Goal: Information Seeking & Learning: Learn about a topic

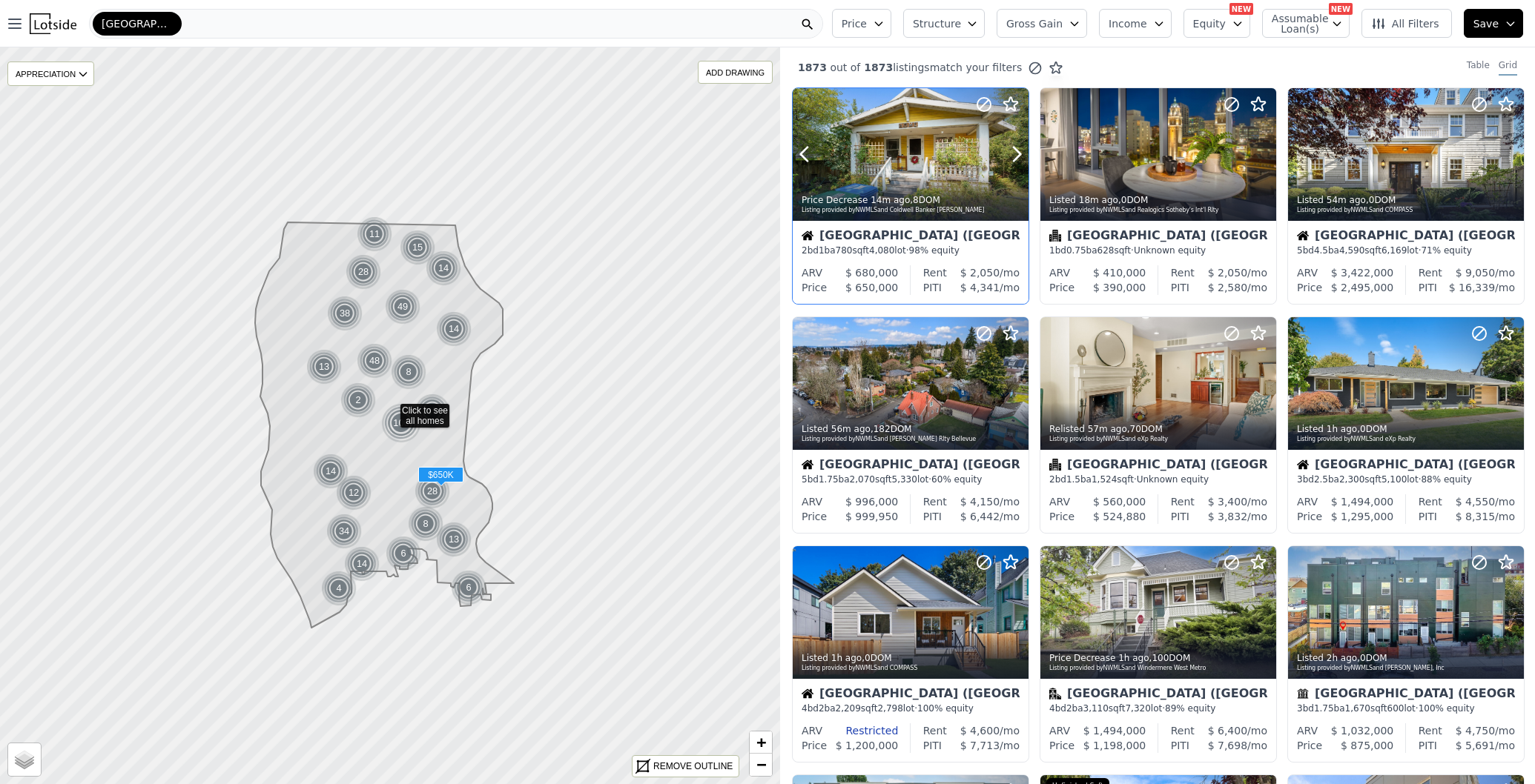
click at [955, 119] on div at bounding box center [980, 135] width 95 height 95
click at [758, 743] on span "+" at bounding box center [761, 742] width 9 height 18
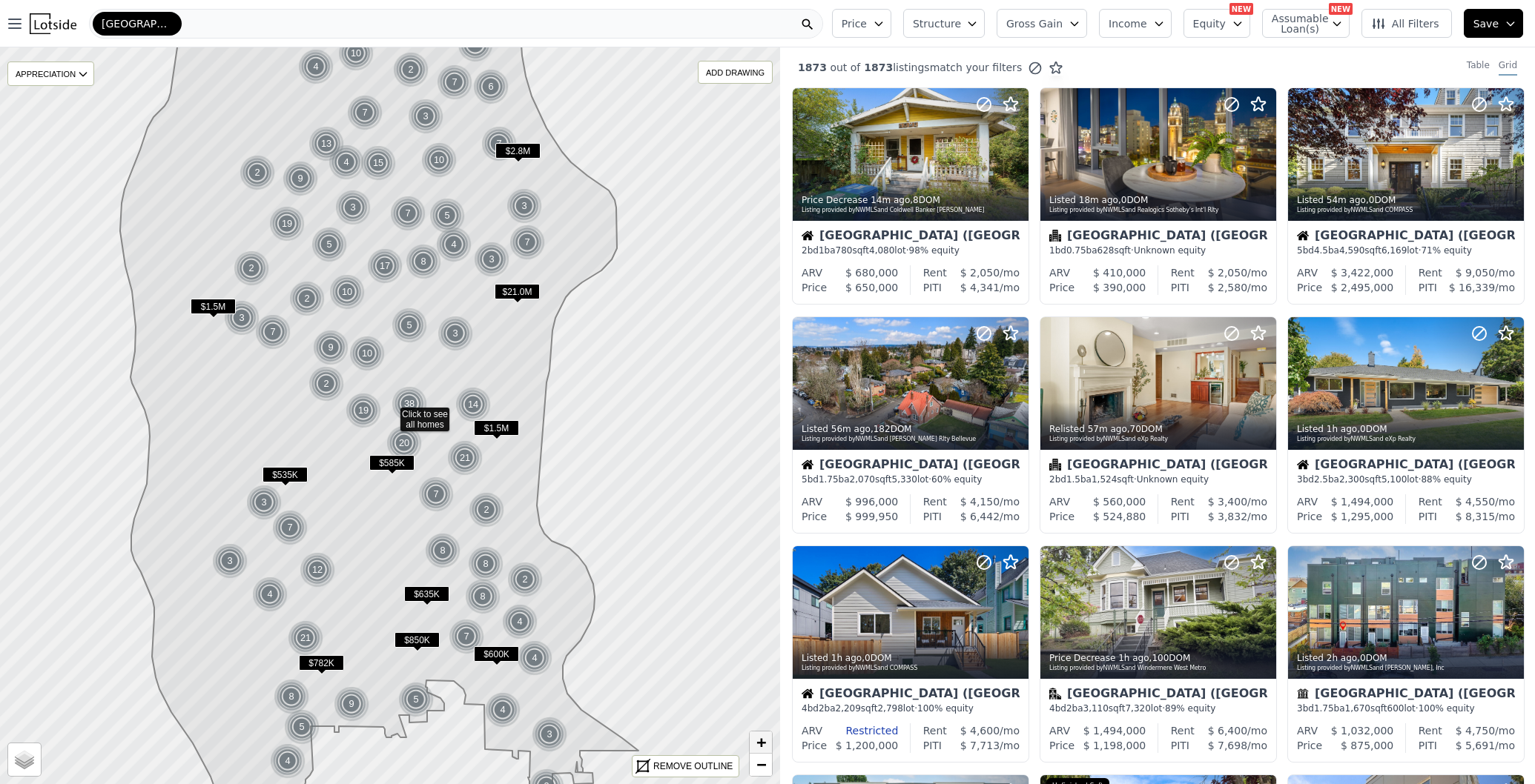
click at [758, 743] on span "+" at bounding box center [761, 742] width 9 height 18
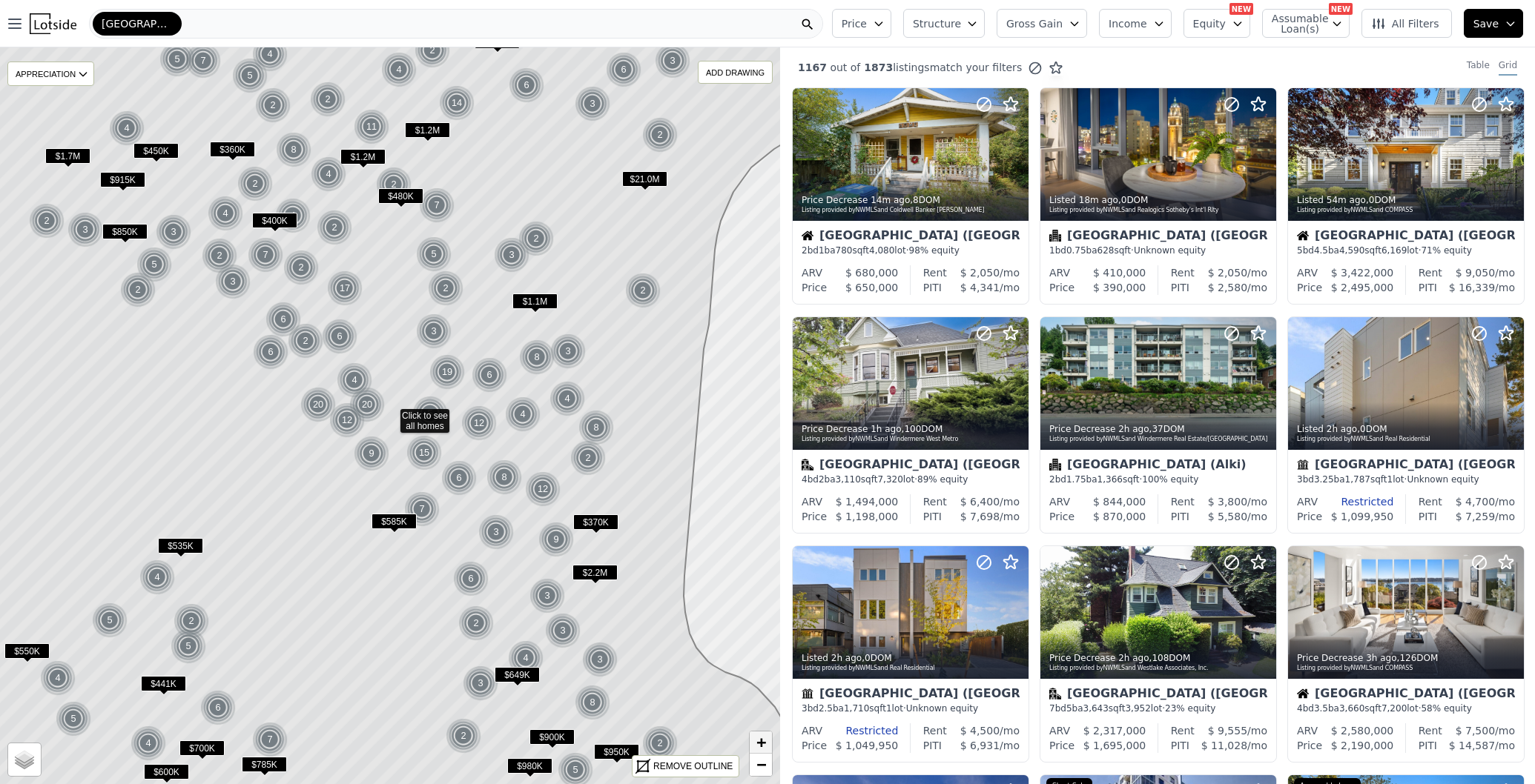
click at [758, 743] on span "+" at bounding box center [761, 742] width 9 height 18
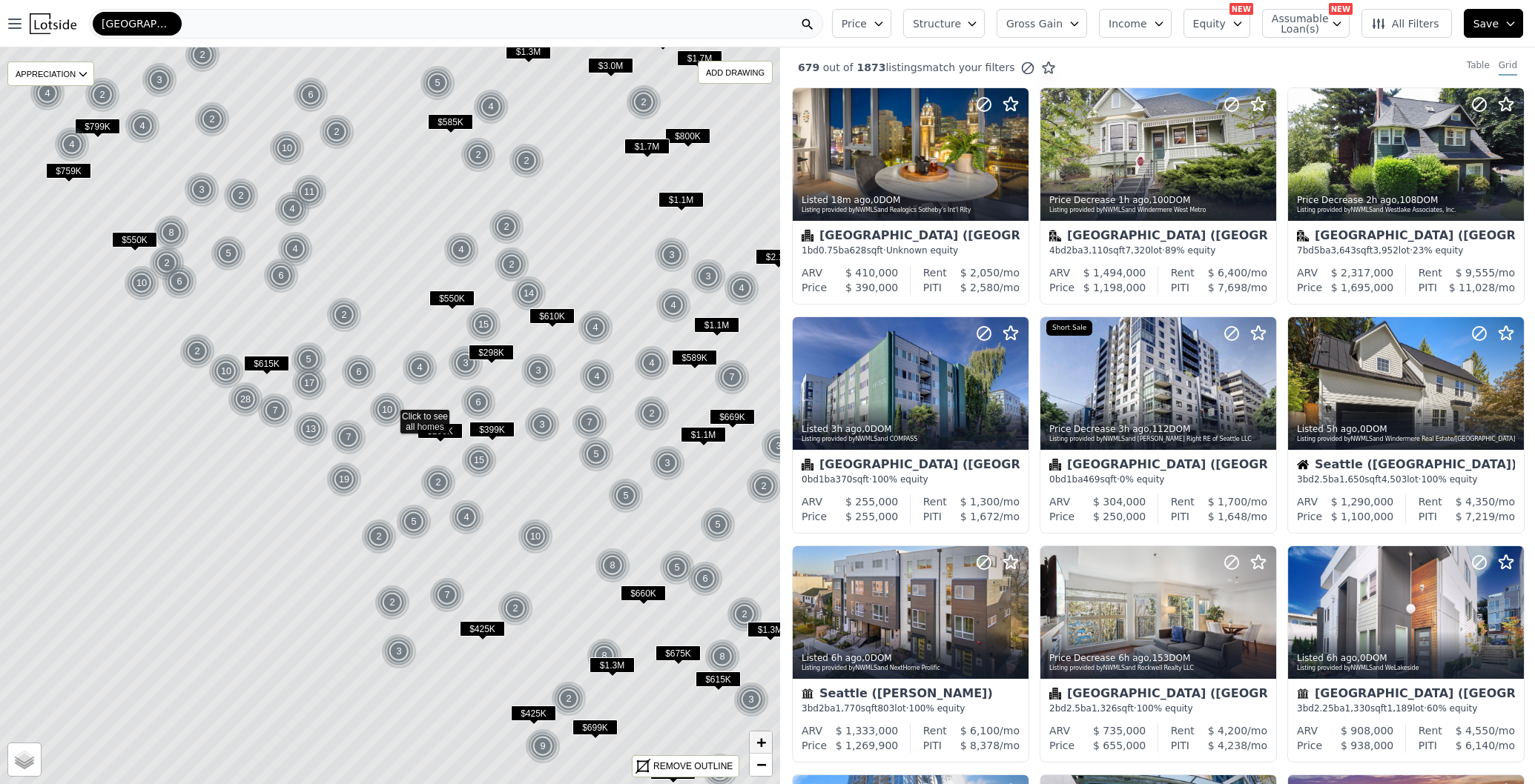
click at [758, 743] on span "+" at bounding box center [761, 742] width 9 height 18
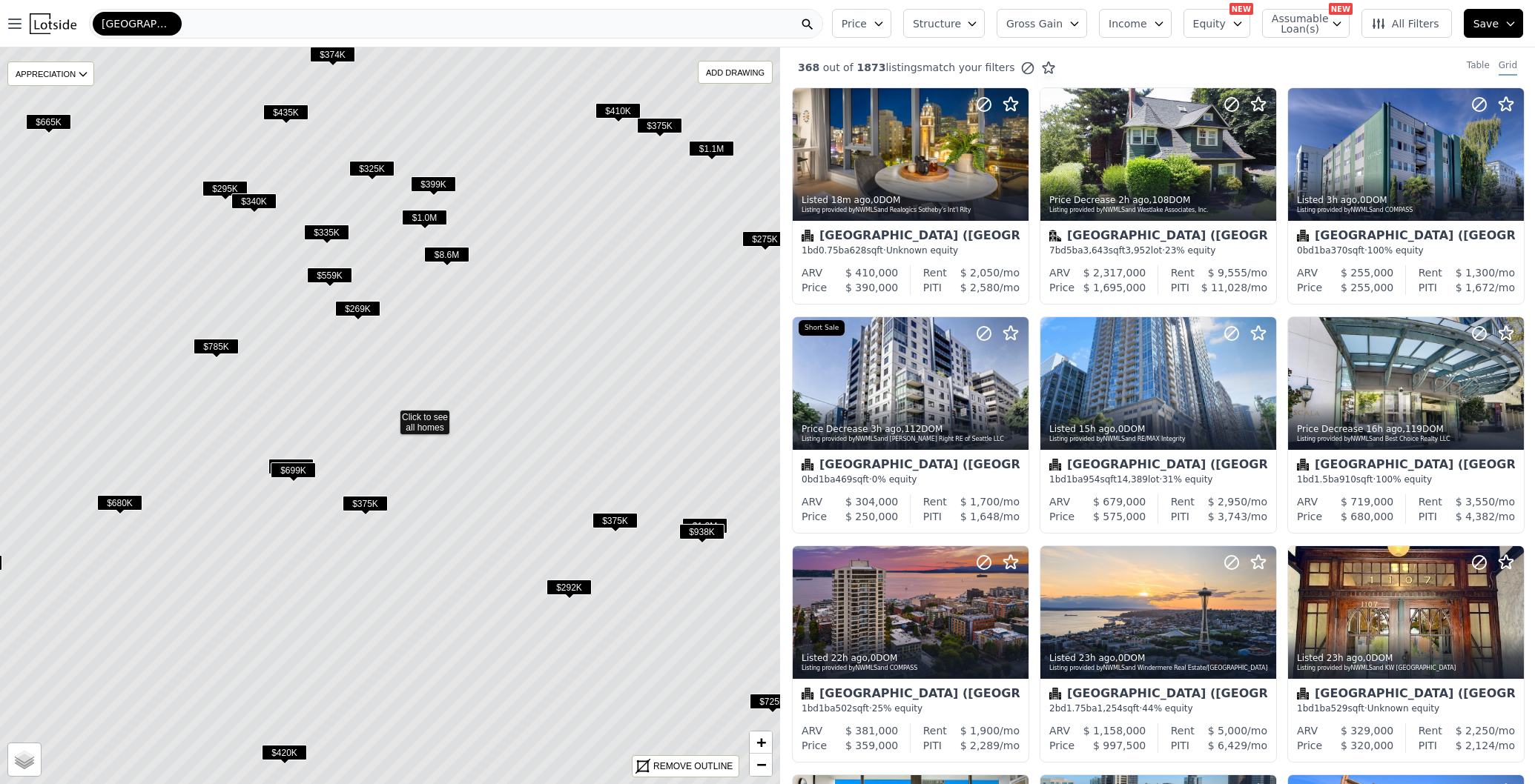
click at [403, 413] on icon at bounding box center [390, 416] width 939 height 887
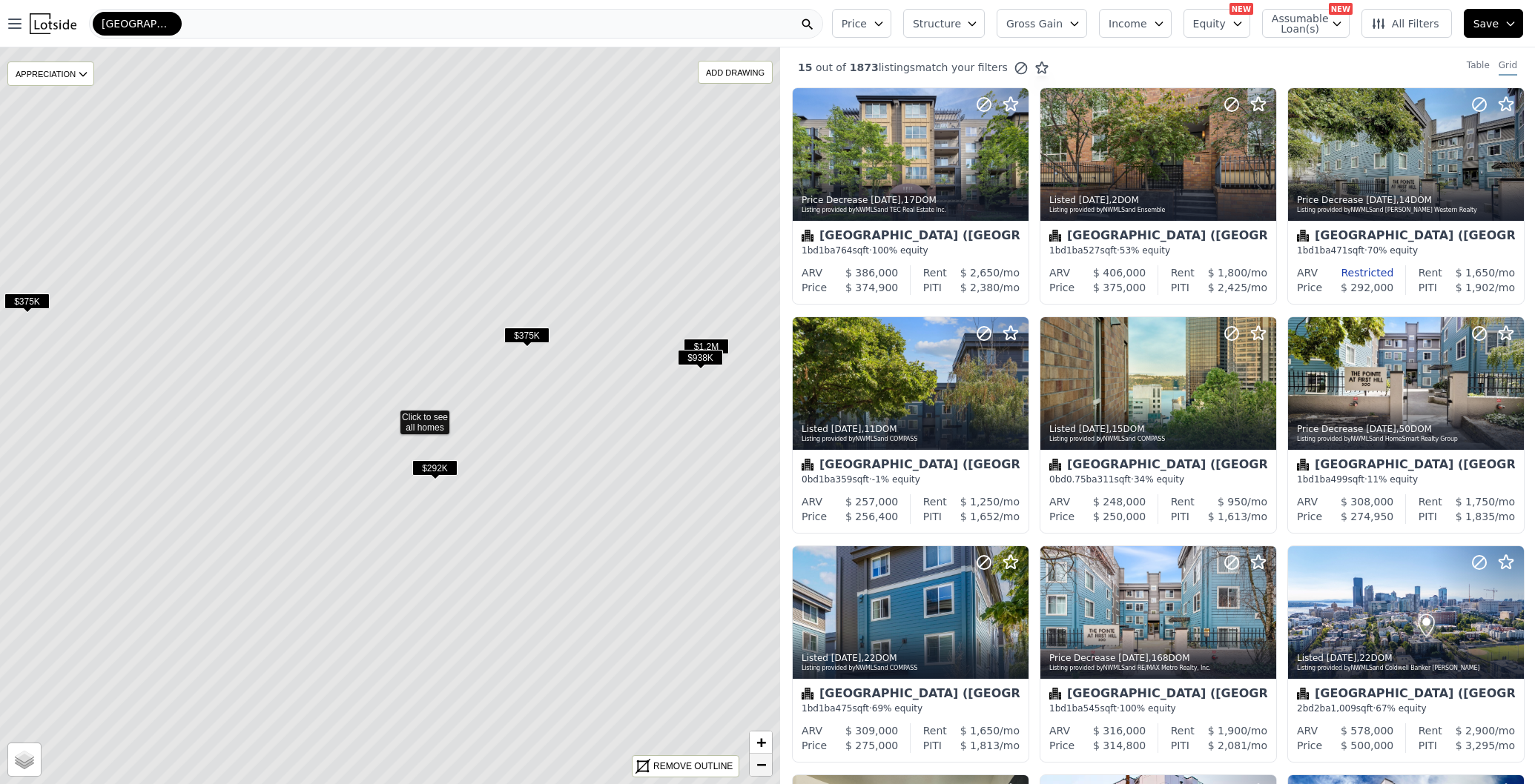
click at [759, 767] on span "−" at bounding box center [761, 764] width 9 height 18
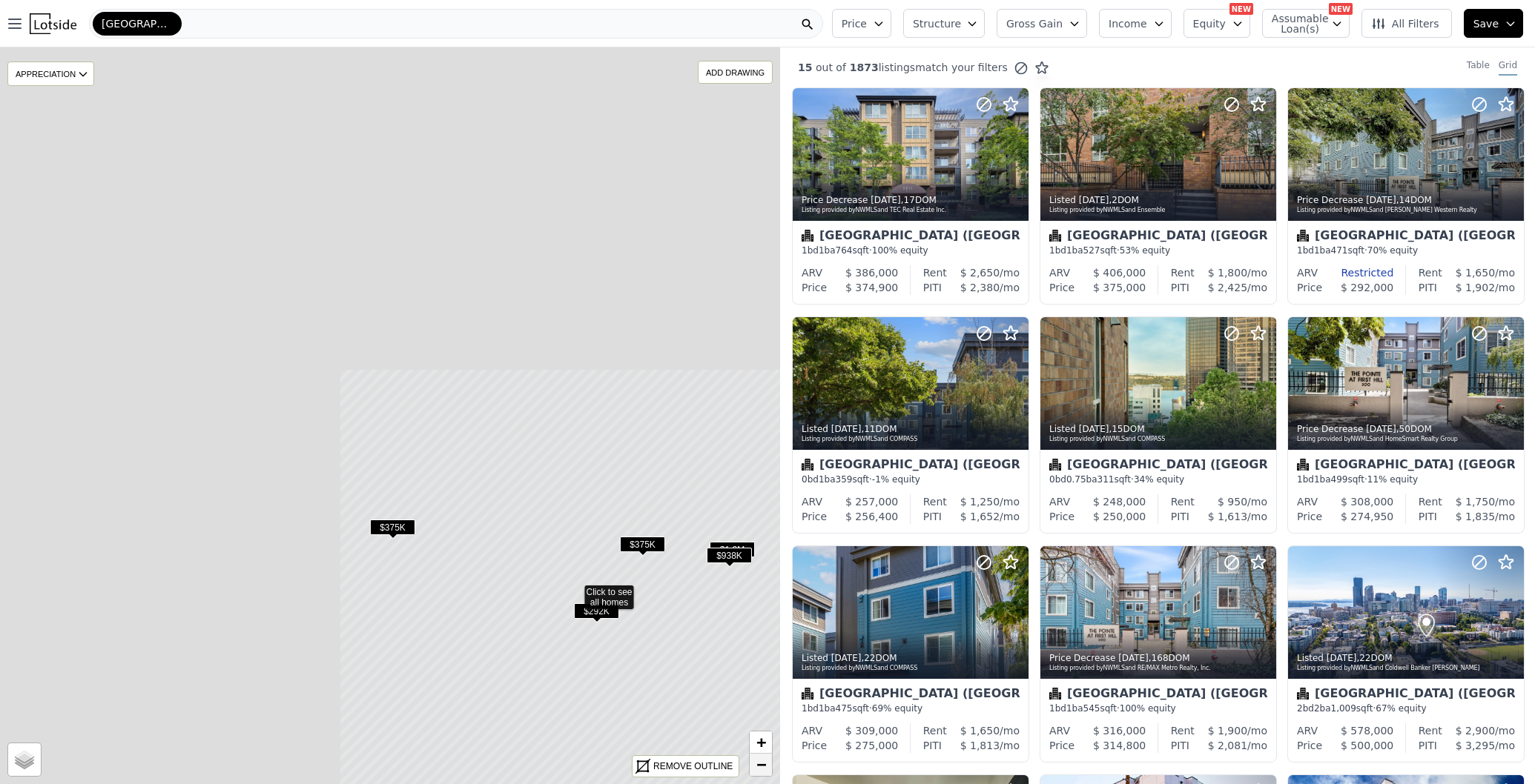
click at [759, 767] on span "−" at bounding box center [761, 764] width 9 height 18
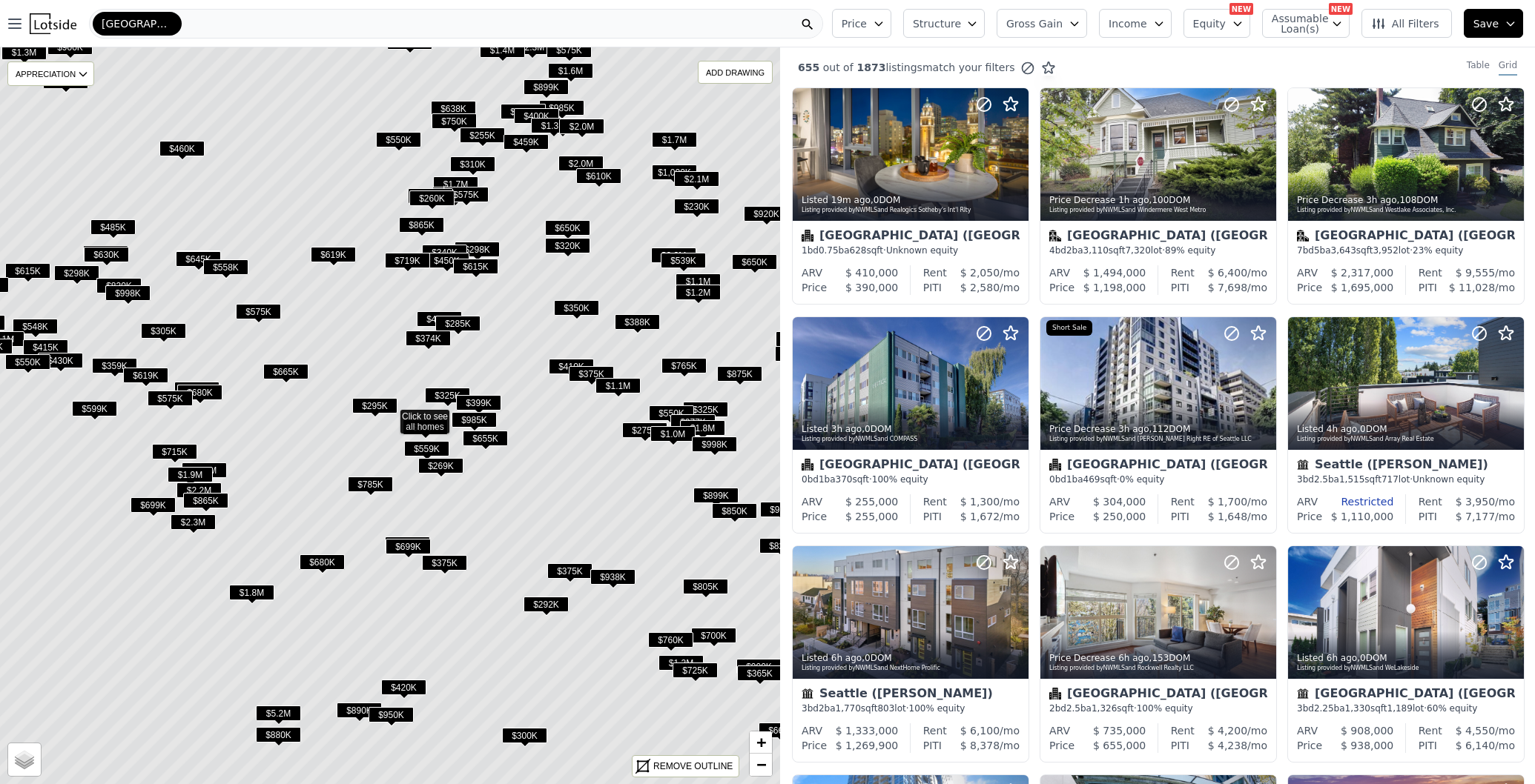
drag, startPoint x: 704, startPoint y: 668, endPoint x: 646, endPoint y: 543, distance: 137.8
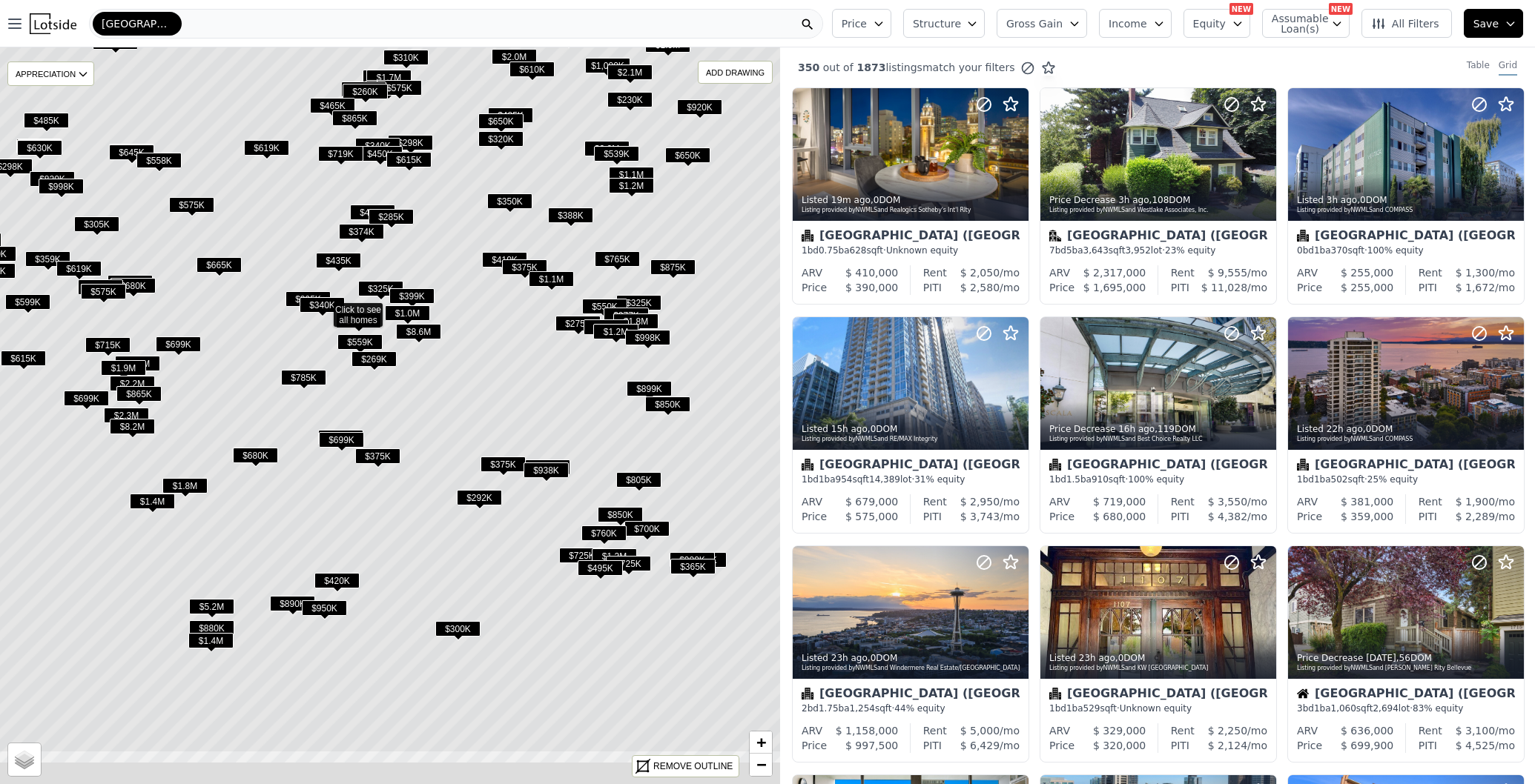
drag, startPoint x: 581, startPoint y: 435, endPoint x: 423, endPoint y: 328, distance: 190.8
click at [426, 329] on icon at bounding box center [323, 309] width 939 height 887
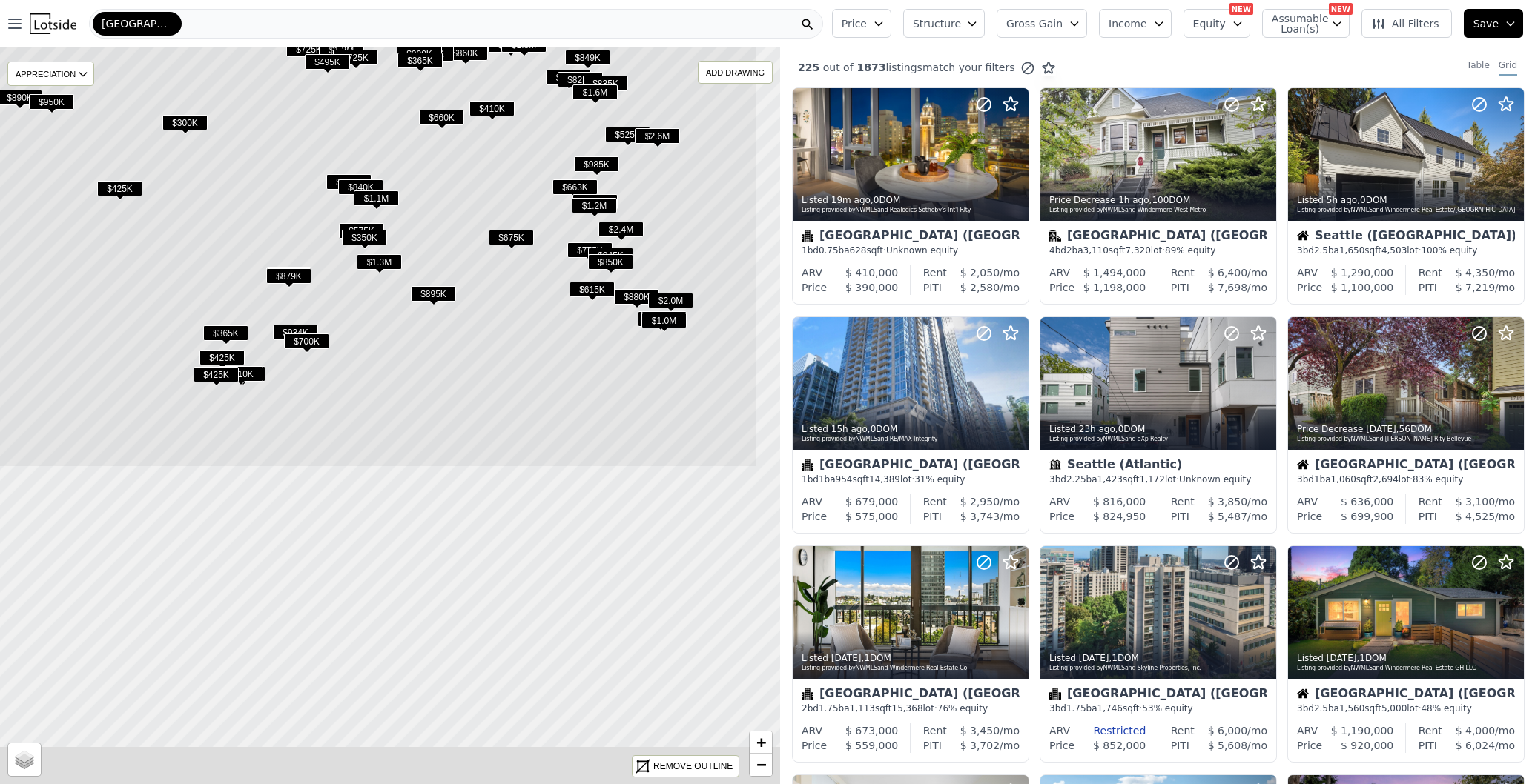
drag, startPoint x: 505, startPoint y: 516, endPoint x: 367, endPoint y: 66, distance: 470.7
click at [379, 70] on icon at bounding box center [288, 24] width 939 height 887
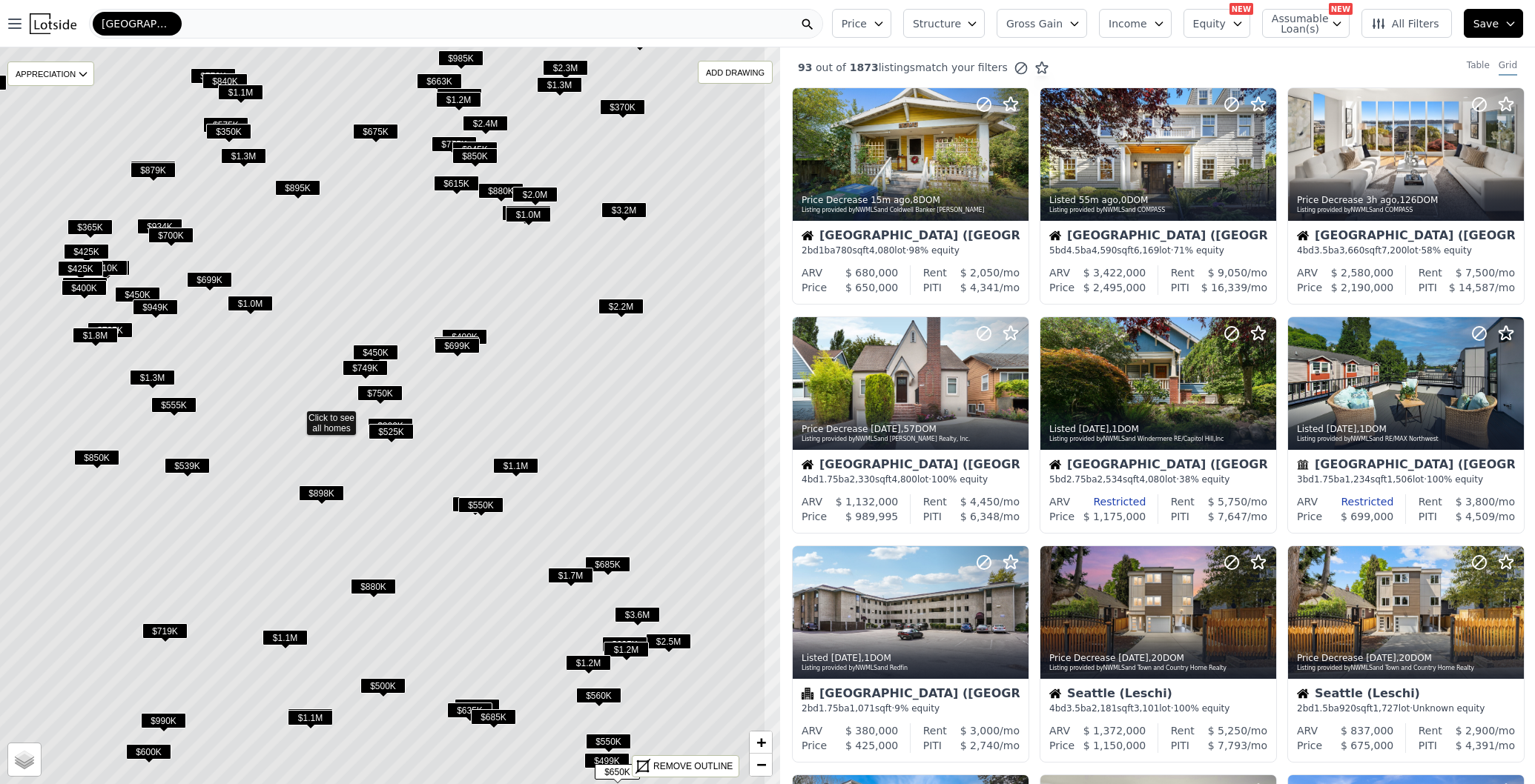
drag, startPoint x: 550, startPoint y: 275, endPoint x: 457, endPoint y: 277, distance: 93.0
click at [457, 277] on icon at bounding box center [297, 418] width 939 height 887
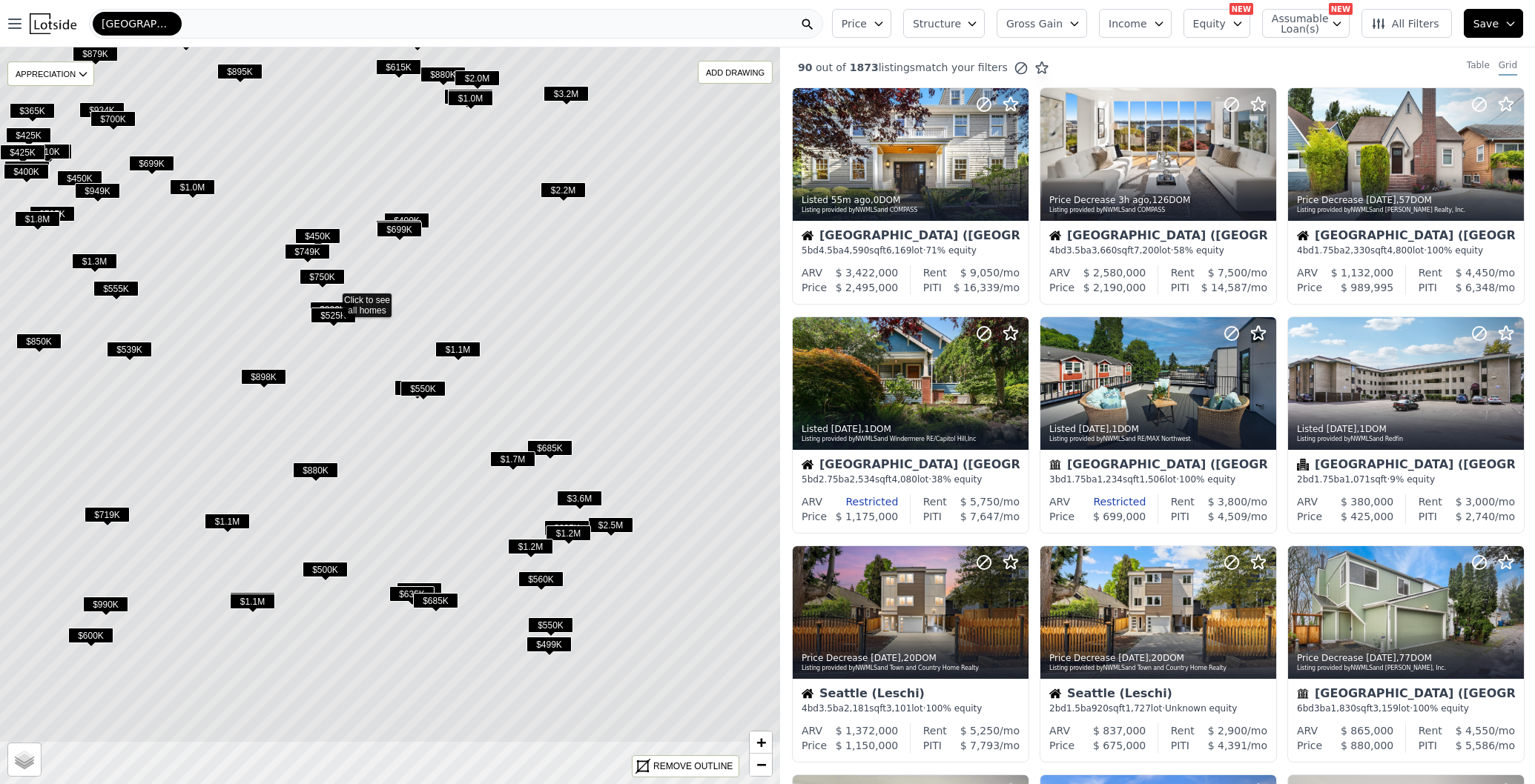
drag, startPoint x: 507, startPoint y: 450, endPoint x: 449, endPoint y: 333, distance: 130.6
click at [449, 333] on icon at bounding box center [333, 299] width 939 height 887
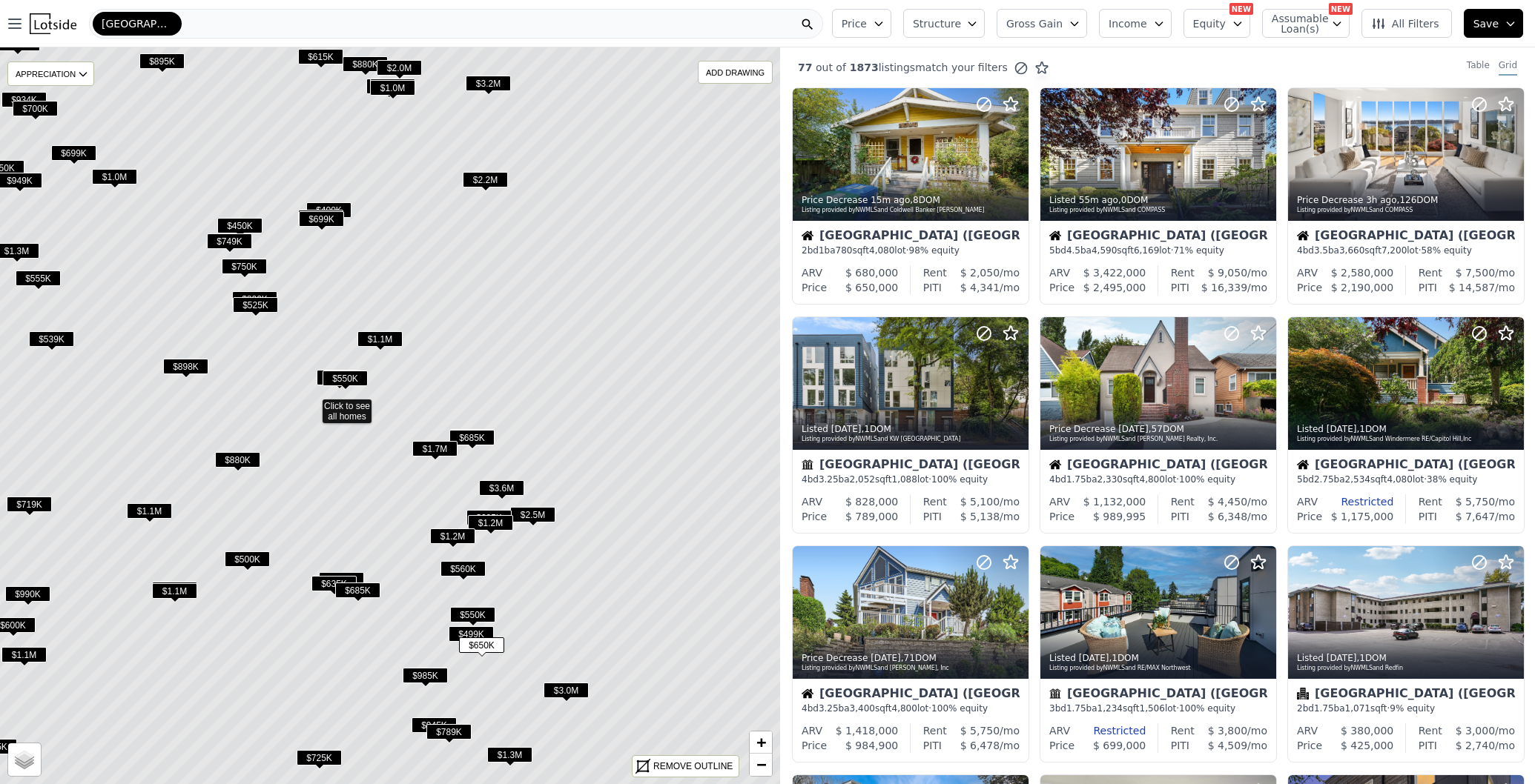
drag, startPoint x: 649, startPoint y: 622, endPoint x: 570, endPoint y: 612, distance: 79.6
click at [570, 612] on icon at bounding box center [312, 406] width 939 height 887
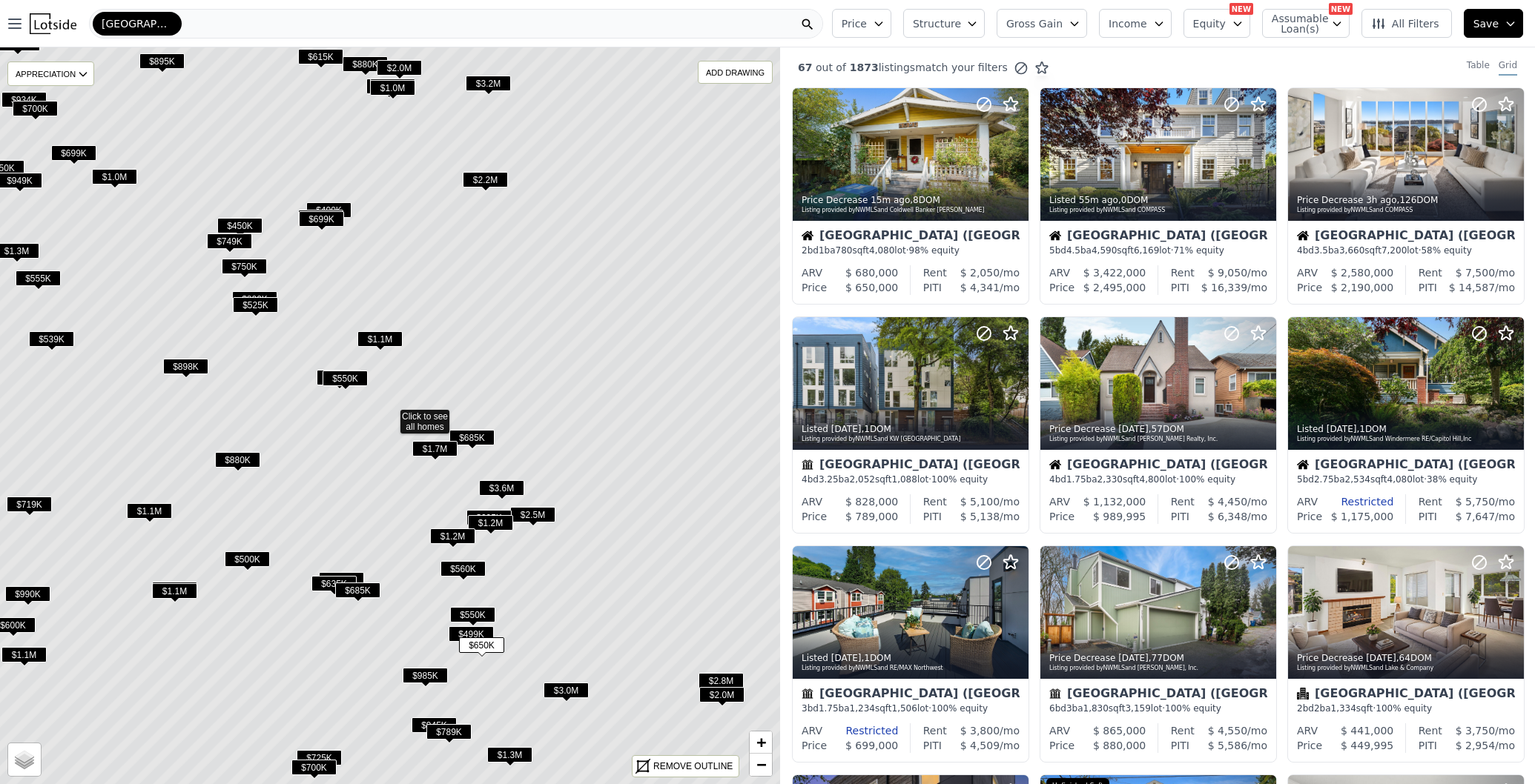
click at [436, 446] on span "$1.7M" at bounding box center [435, 448] width 45 height 16
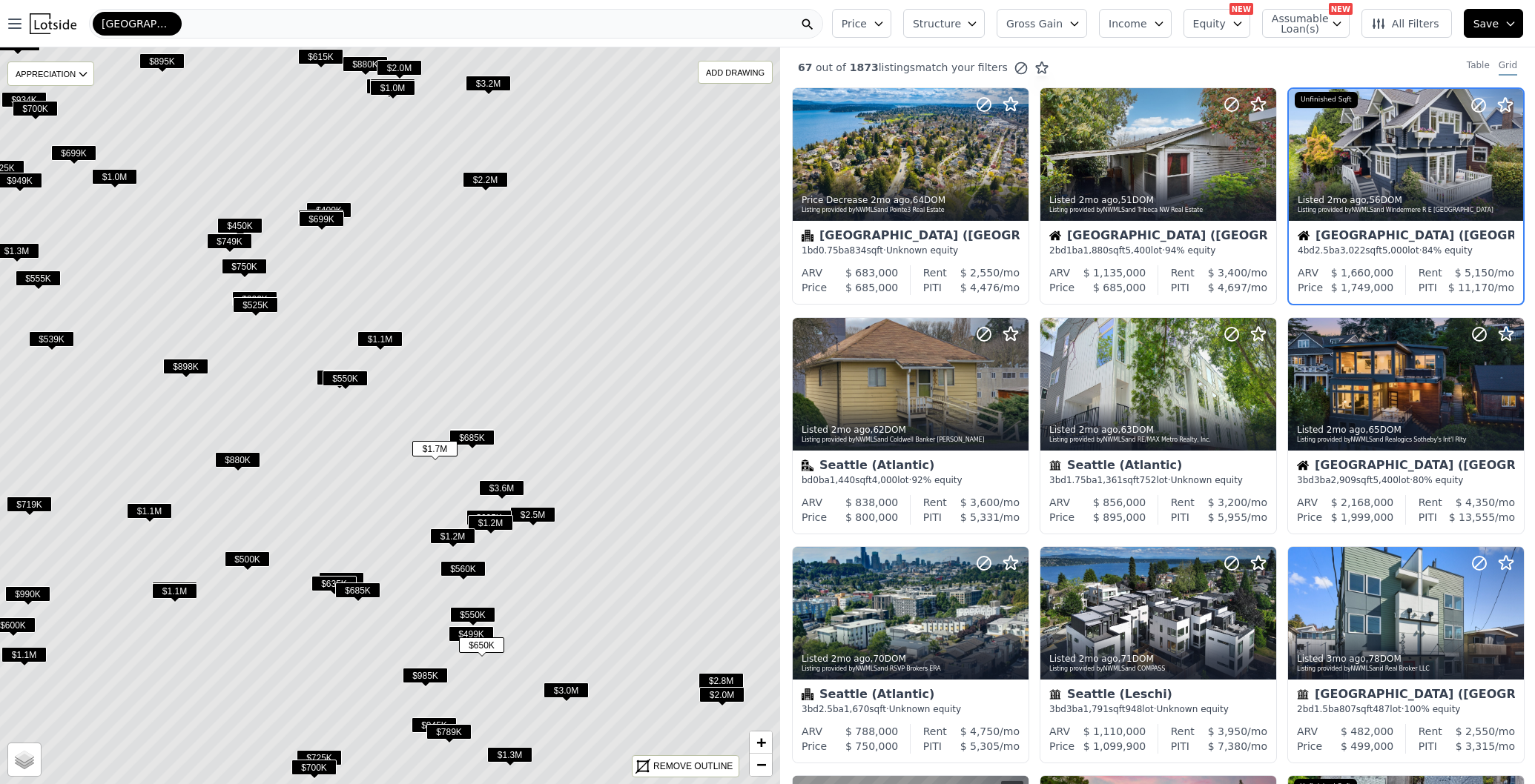
click at [436, 443] on span "$1.7M" at bounding box center [435, 448] width 45 height 16
click at [1398, 144] on div at bounding box center [1405, 154] width 236 height 132
click at [474, 430] on span "$685K" at bounding box center [471, 437] width 45 height 16
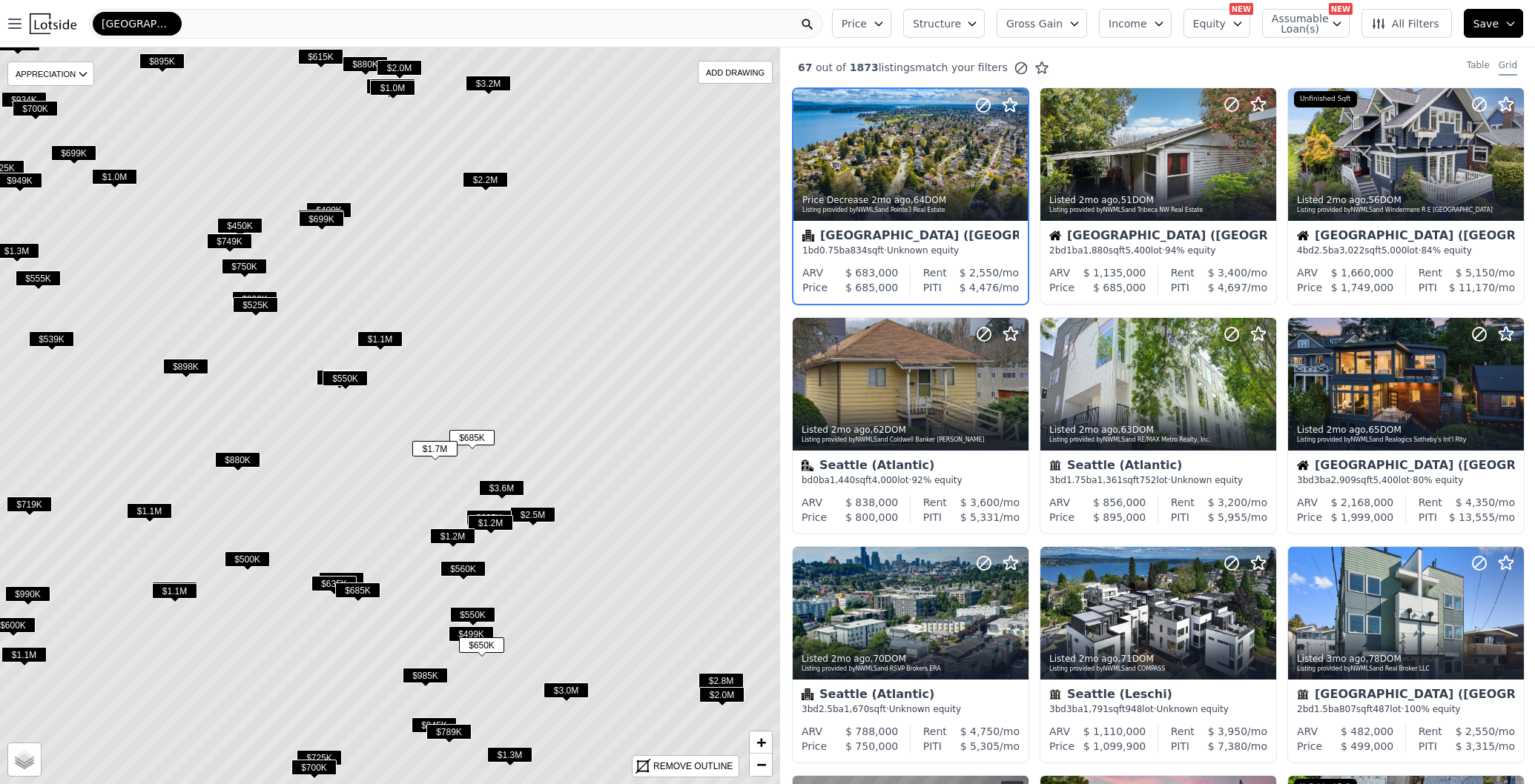
click at [472, 434] on span "$685K" at bounding box center [471, 437] width 45 height 16
click at [909, 176] on div at bounding box center [910, 186] width 234 height 27
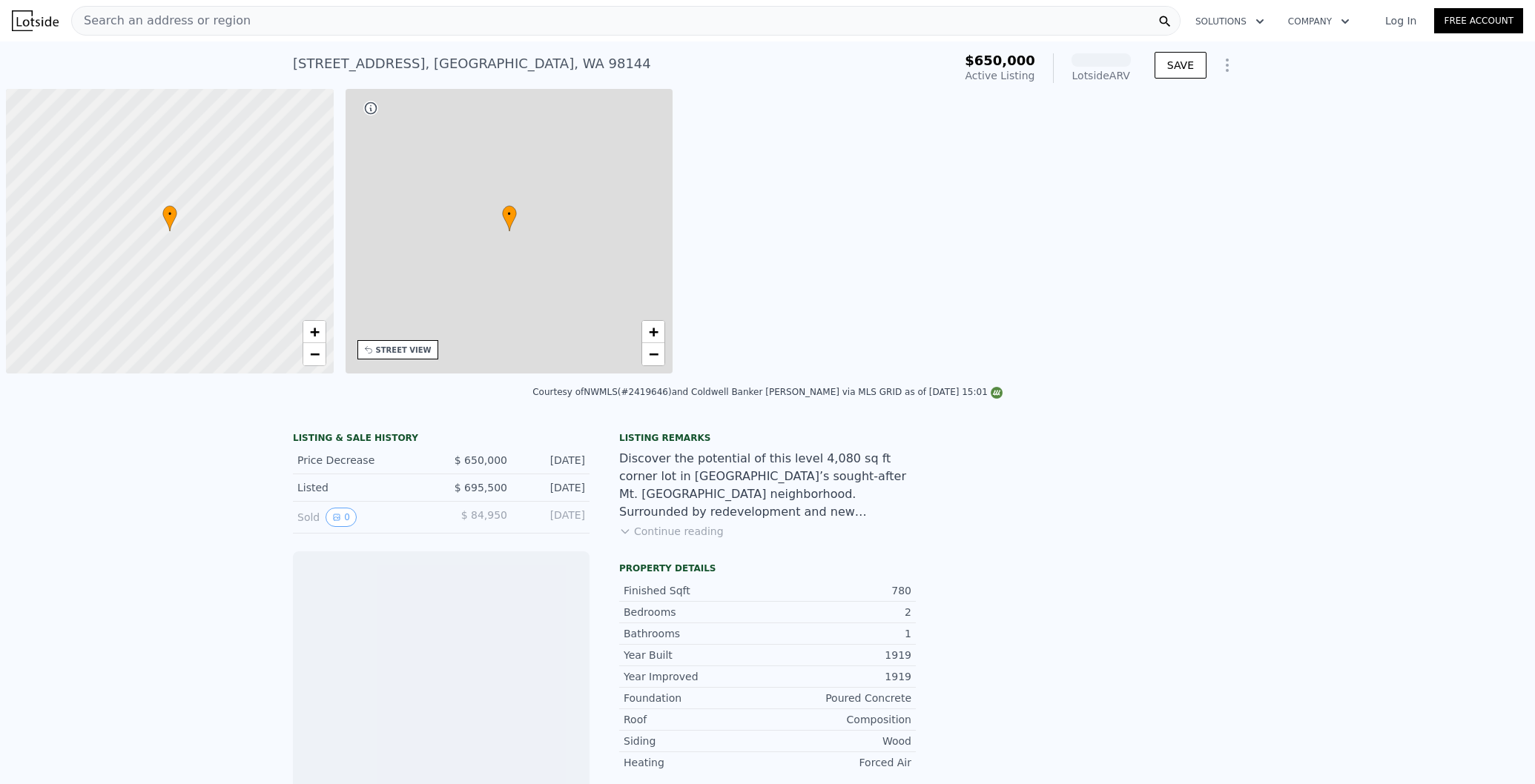
scroll to position [0, 6]
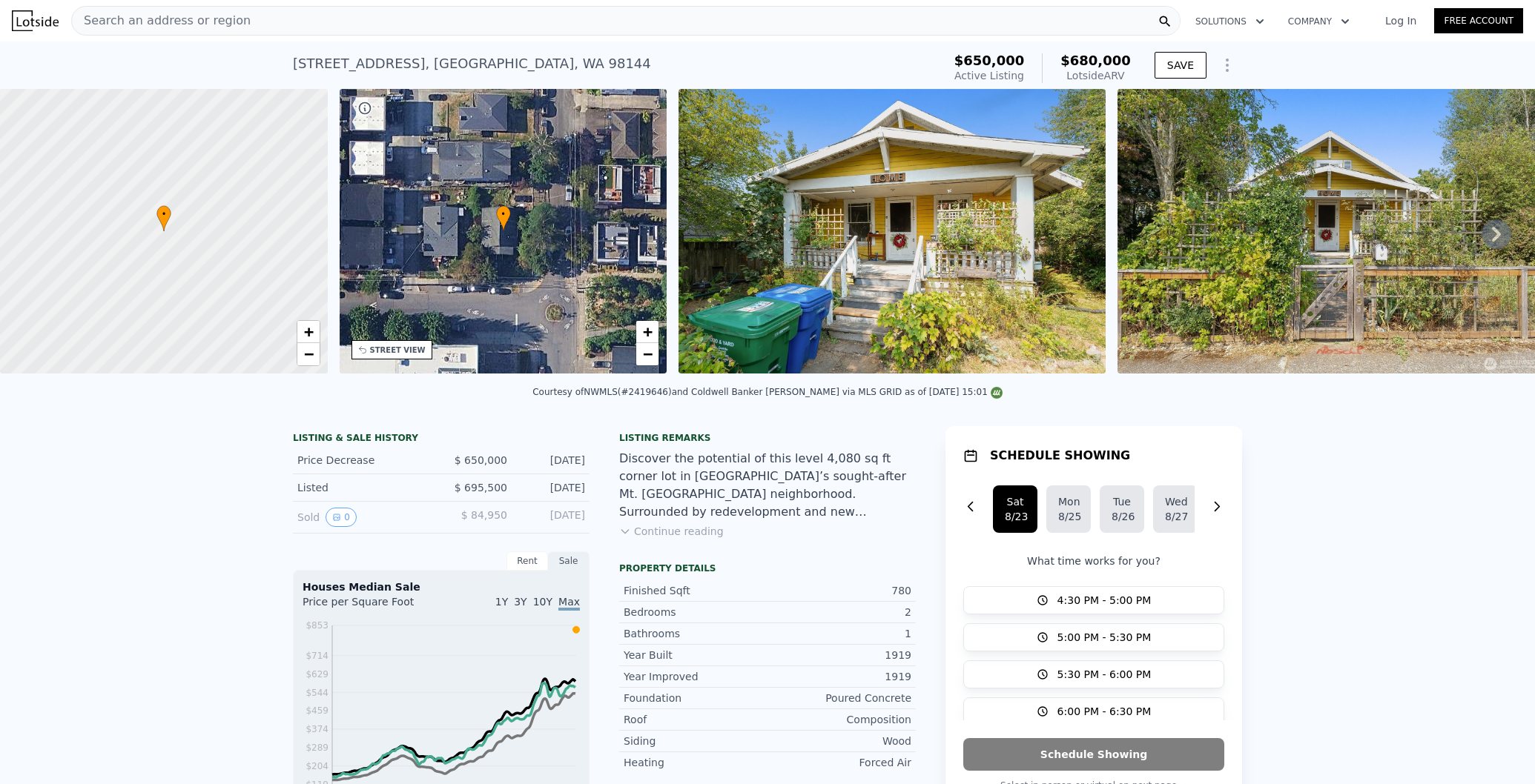
click at [894, 224] on img at bounding box center [891, 231] width 427 height 285
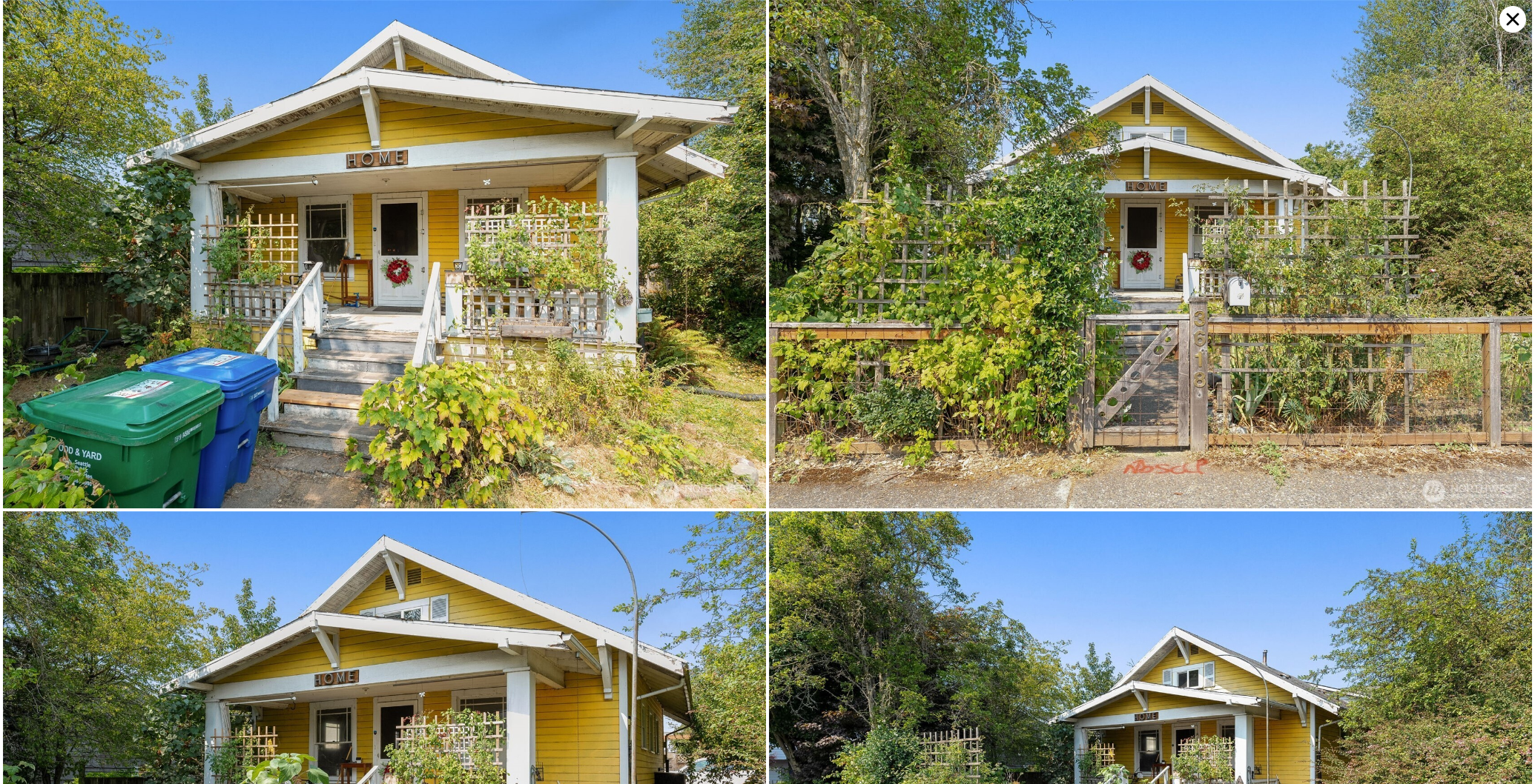
click at [608, 298] on img at bounding box center [384, 254] width 763 height 509
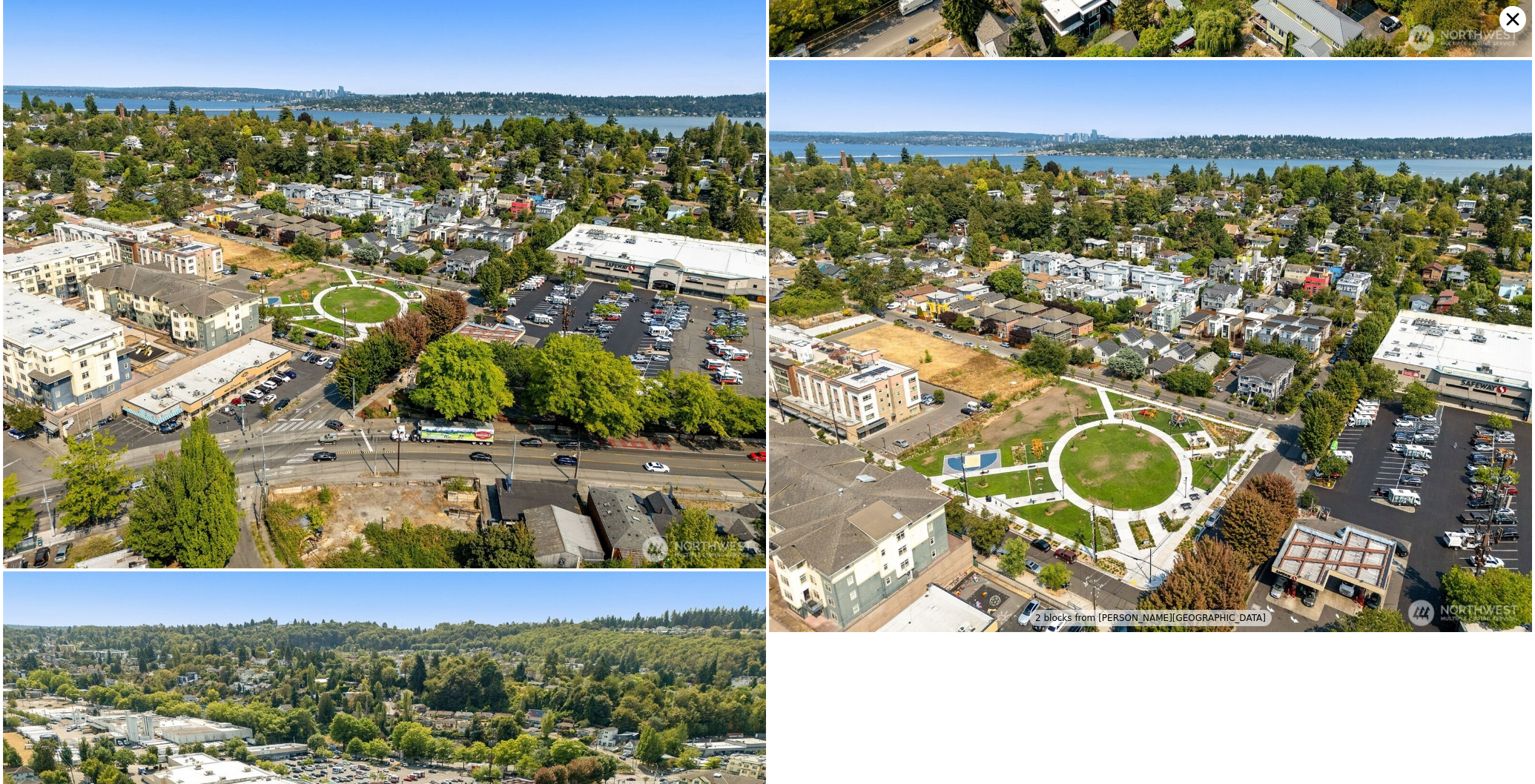
scroll to position [4283, 0]
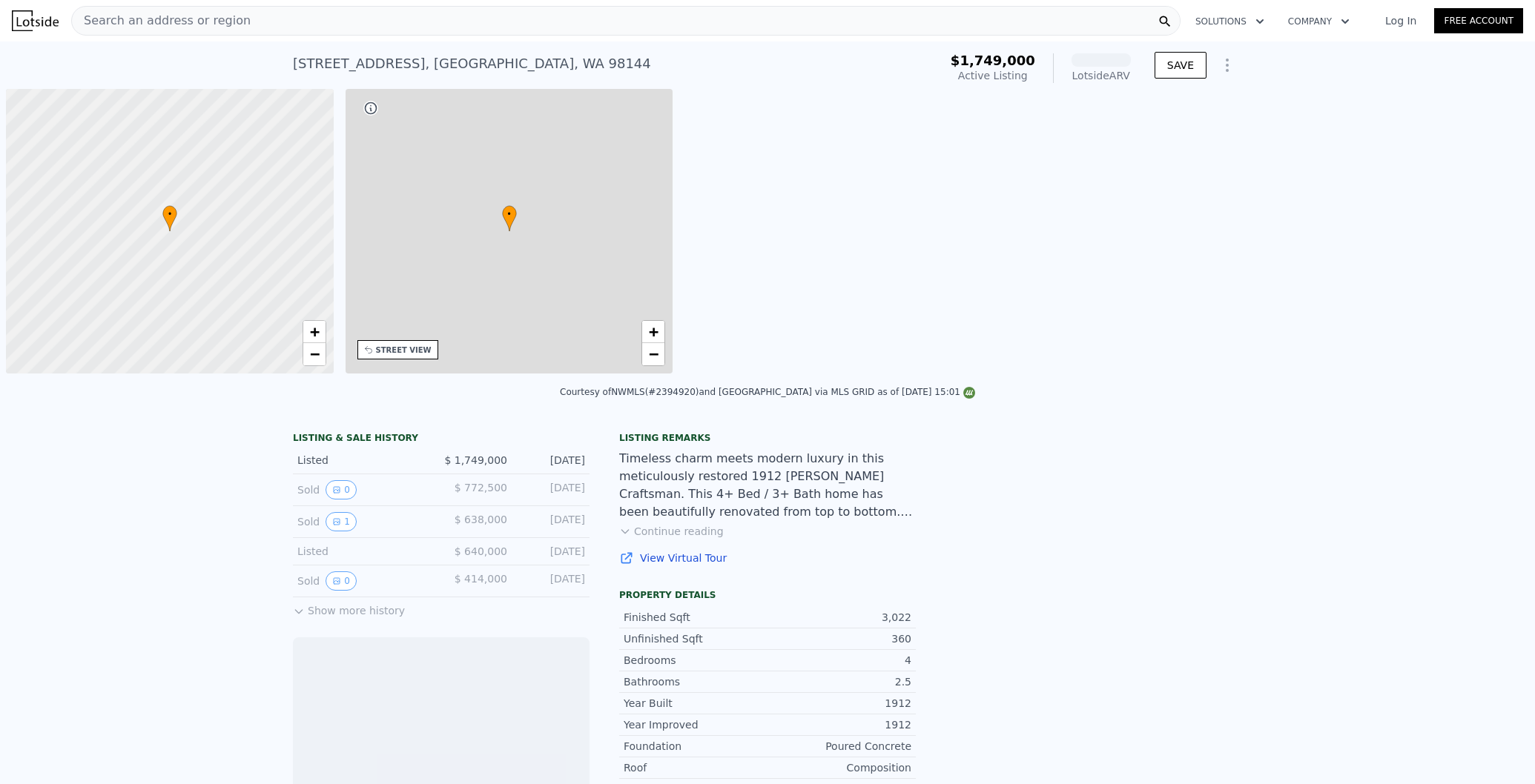
scroll to position [0, 6]
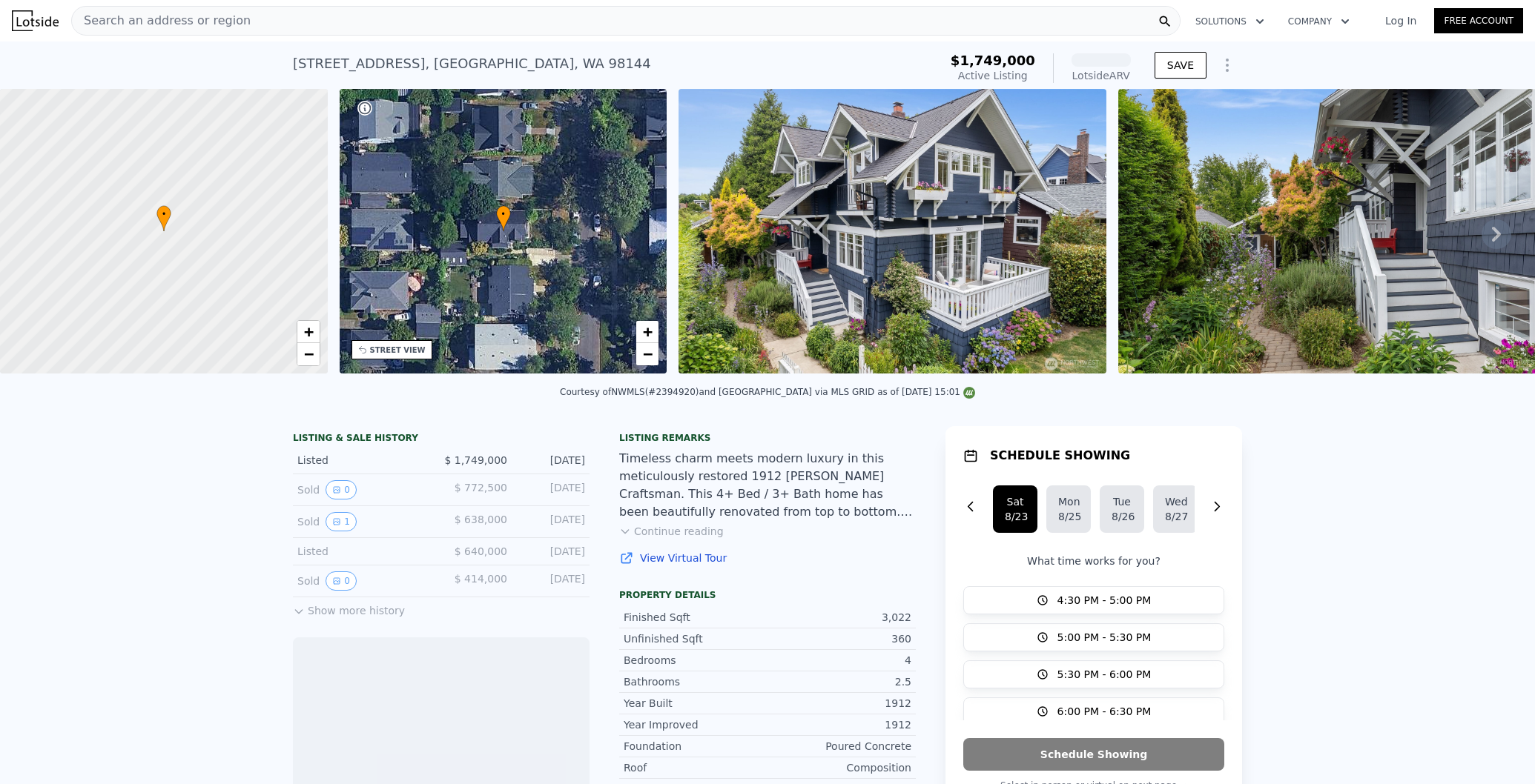
click at [836, 219] on img at bounding box center [892, 231] width 428 height 285
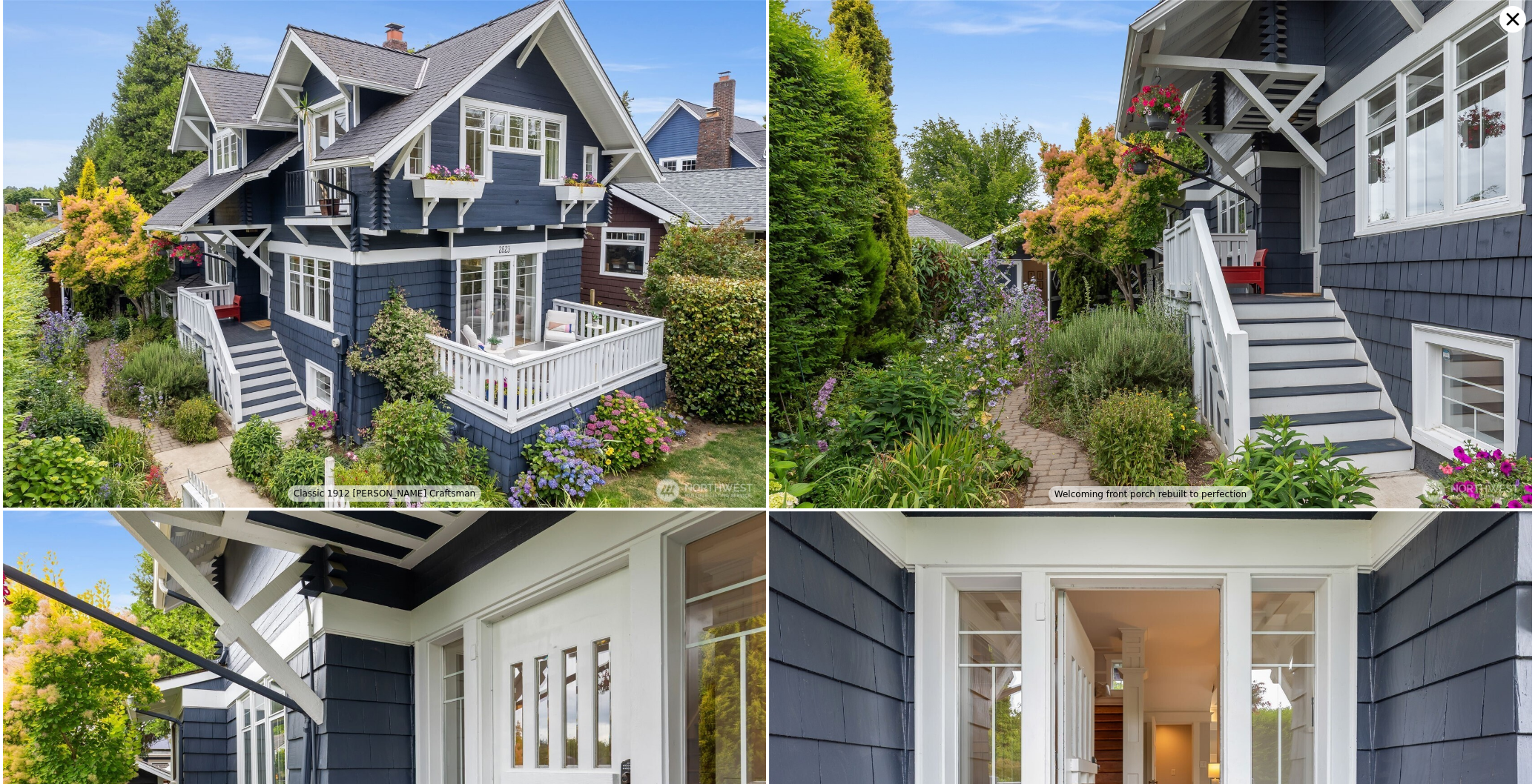
click at [620, 271] on img at bounding box center [384, 253] width 763 height 508
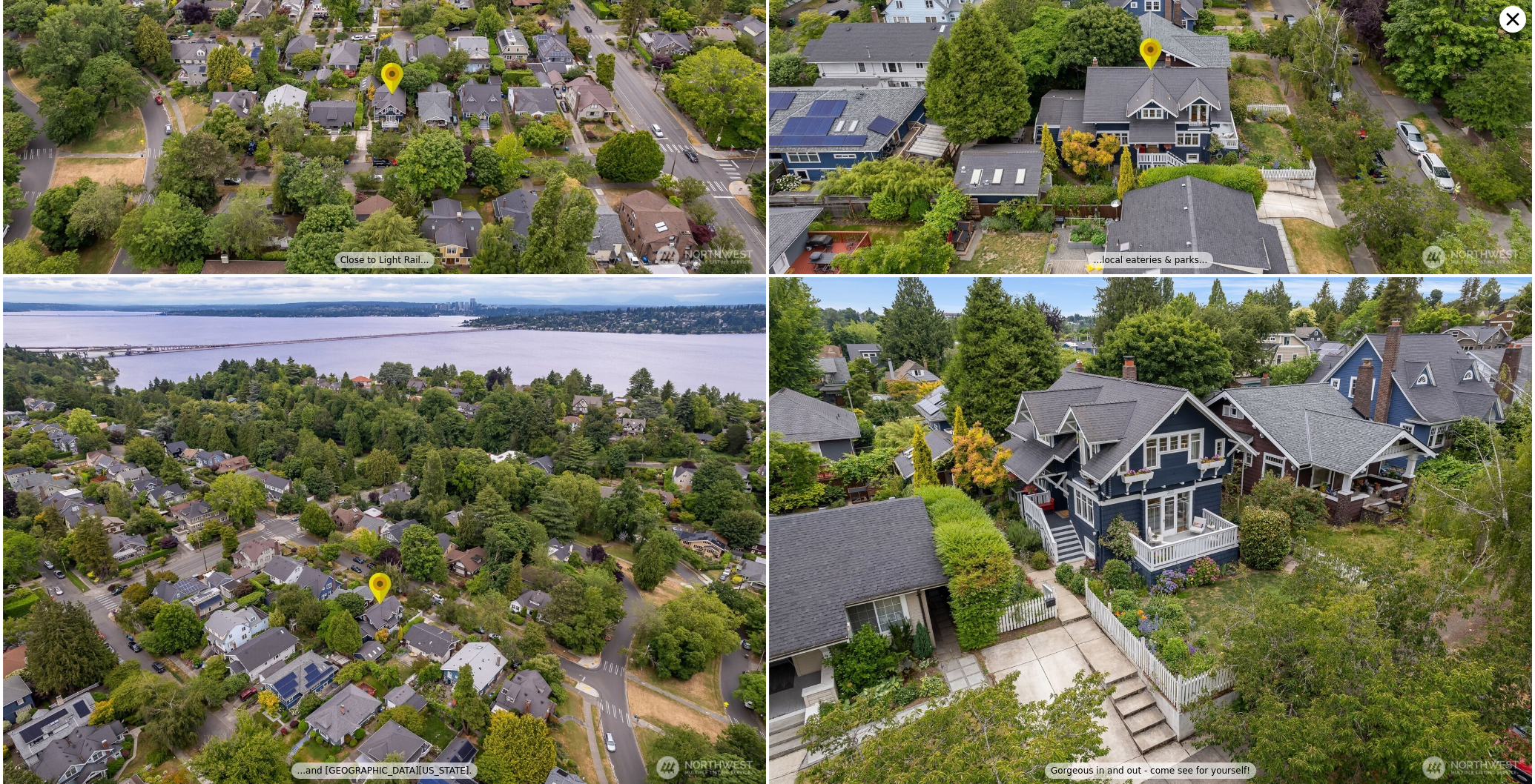
scroll to position [9439, 0]
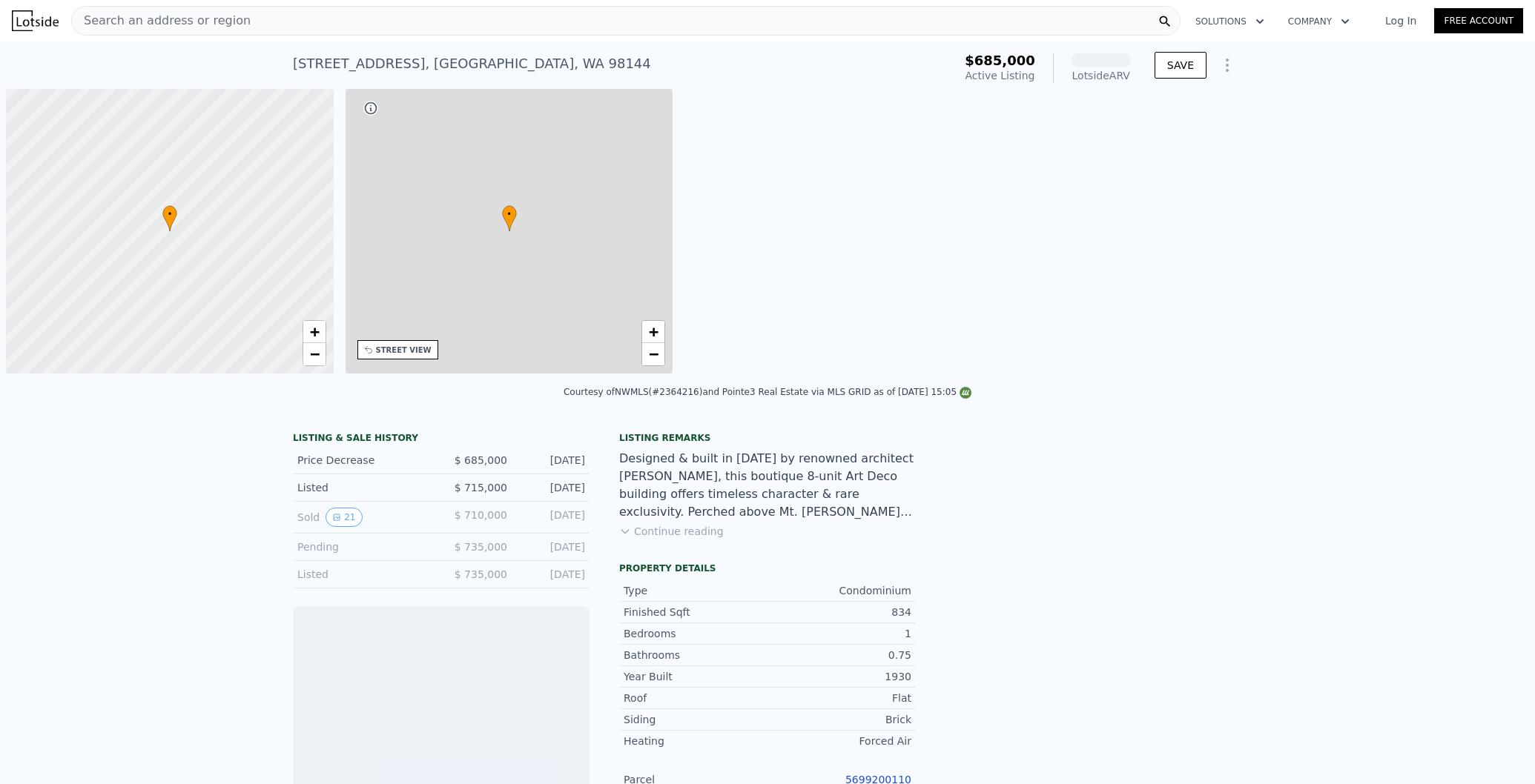
scroll to position [0, 6]
